Goal: Transaction & Acquisition: Purchase product/service

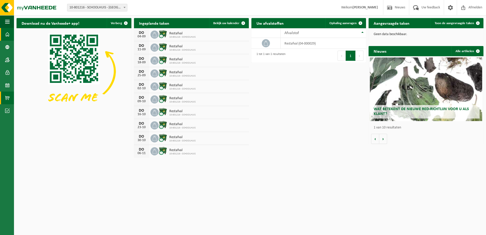
click at [6, 97] on span at bounding box center [7, 97] width 5 height 13
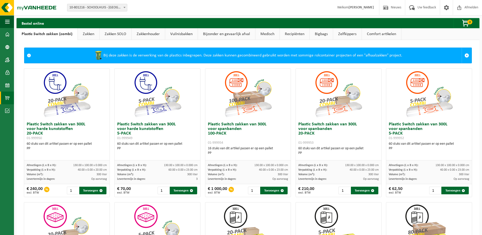
click at [88, 35] on link "Zakken" at bounding box center [89, 34] width 22 height 12
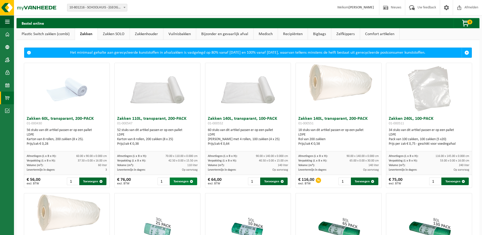
click at [183, 181] on button "Toevoegen" at bounding box center [183, 181] width 27 height 8
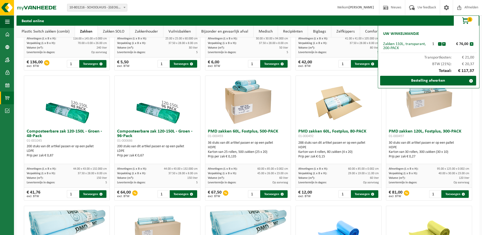
scroll to position [254, 0]
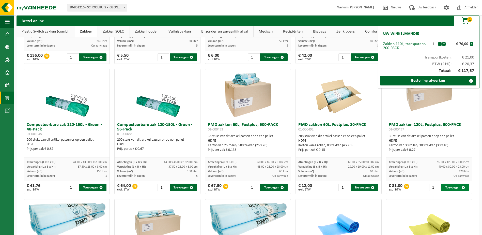
click at [445, 187] on button "Toevoegen" at bounding box center [454, 187] width 27 height 8
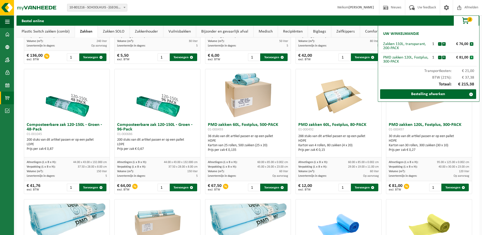
click at [470, 58] on button "x" at bounding box center [472, 58] width 4 height 4
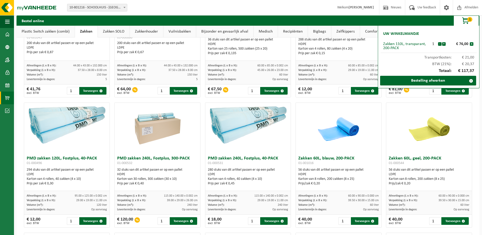
scroll to position [381, 0]
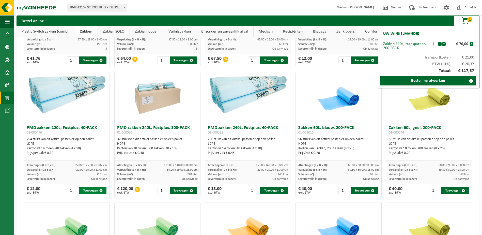
click at [95, 193] on button "Toevoegen" at bounding box center [92, 190] width 27 height 8
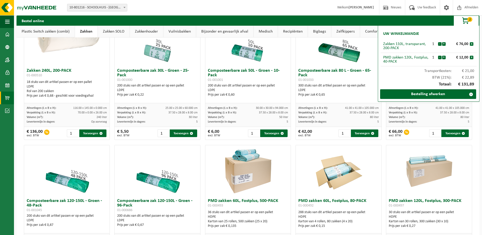
scroll to position [178, 0]
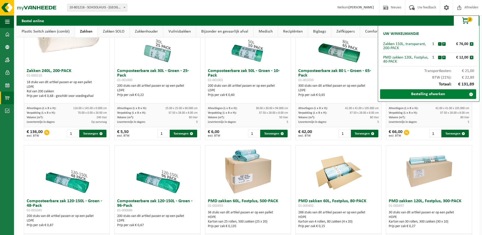
click at [435, 94] on link "Bestelling afwerken" at bounding box center [428, 94] width 96 height 10
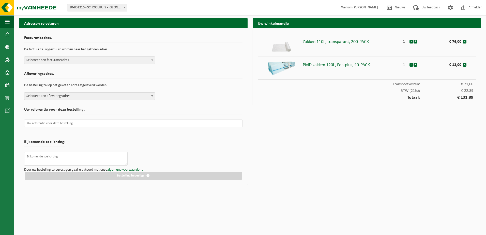
click at [153, 60] on b at bounding box center [152, 59] width 2 height 1
select select "33922"
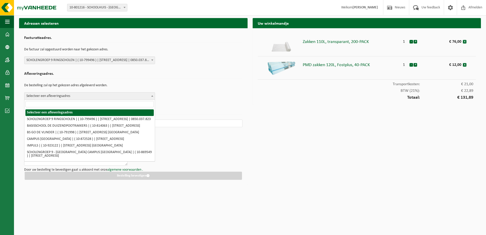
click at [152, 95] on b at bounding box center [152, 95] width 2 height 1
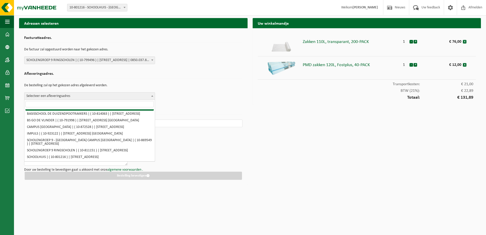
scroll to position [19, 0]
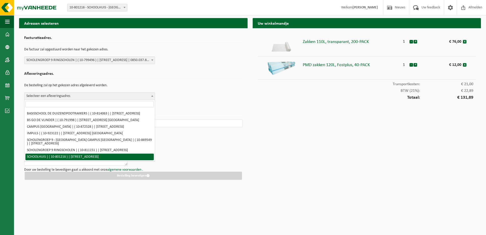
select select "33715"
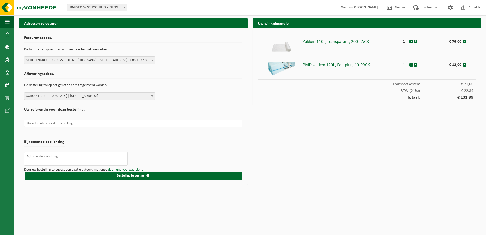
click at [57, 124] on input "text" at bounding box center [133, 123] width 218 height 8
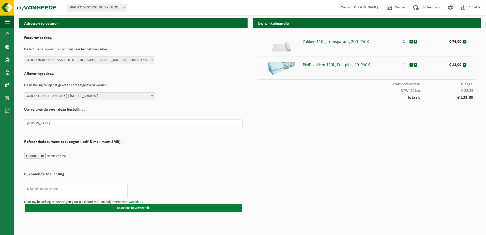
type input "Nick Crombé"
click at [129, 207] on button "Bestelling bevestigen" at bounding box center [133, 208] width 217 height 8
